Goal: Find specific page/section: Find specific page/section

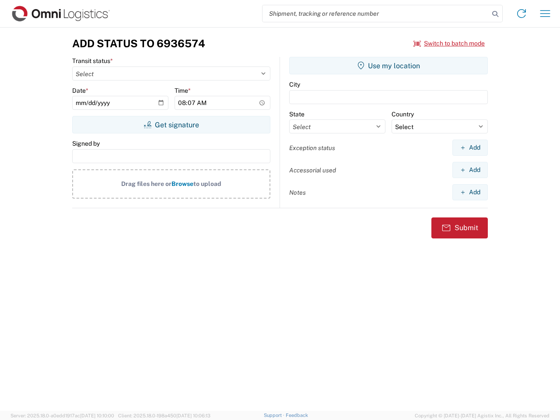
click at [376, 14] on input "search" at bounding box center [376, 13] width 227 height 17
click at [496, 14] on icon at bounding box center [495, 14] width 12 height 12
click at [522, 14] on icon at bounding box center [522, 14] width 14 height 14
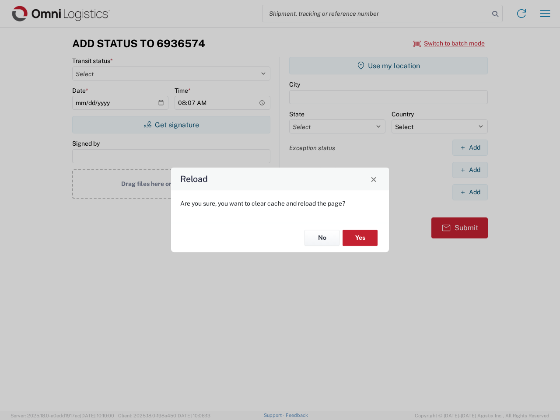
click at [450, 43] on div "Reload Are you sure, you want to clear cache and reload the page? No Yes" at bounding box center [280, 210] width 560 height 420
click at [171, 125] on div "Reload Are you sure, you want to clear cache and reload the page? No Yes" at bounding box center [280, 210] width 560 height 420
click at [389, 66] on div "Reload Are you sure, you want to clear cache and reload the page? No Yes" at bounding box center [280, 210] width 560 height 420
click at [470, 148] on div "Reload Are you sure, you want to clear cache and reload the page? No Yes" at bounding box center [280, 210] width 560 height 420
click at [470, 170] on div "Reload Are you sure, you want to clear cache and reload the page? No Yes" at bounding box center [280, 210] width 560 height 420
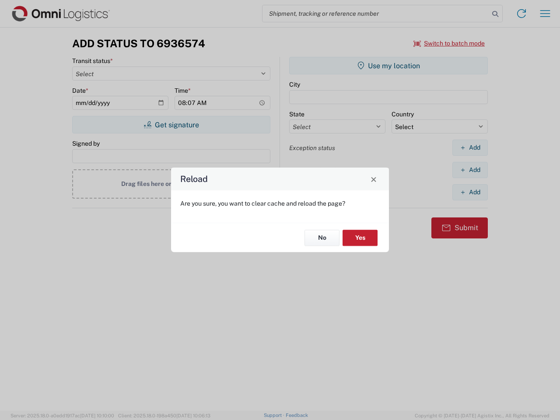
click at [470, 192] on div "Reload Are you sure, you want to clear cache and reload the page? No Yes" at bounding box center [280, 210] width 560 height 420
